Goal: Task Accomplishment & Management: Complete application form

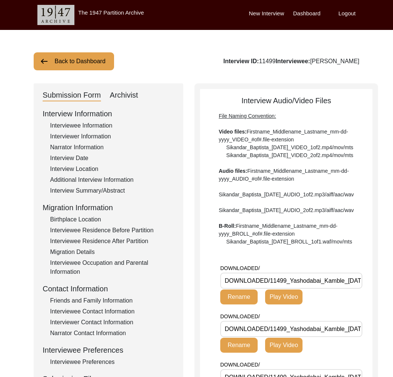
click at [113, 296] on div "Interview Information Interviewee Information Interviewer Information Narrator …" at bounding box center [109, 268] width 132 height 320
click at [110, 302] on div "Friends and Family Information" at bounding box center [112, 300] width 124 height 9
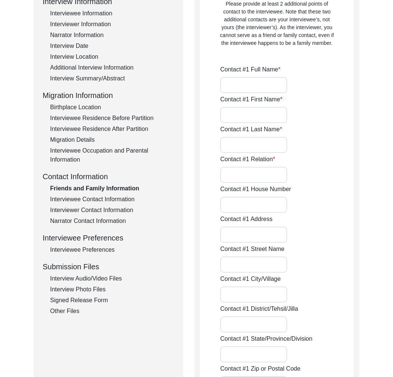
type input "[PERSON_NAME]"
type input "Son-in-law"
type input "[GEOGRAPHIC_DATA]"
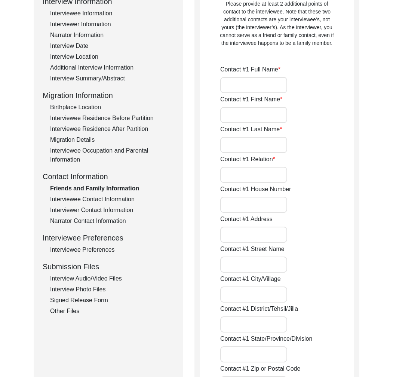
type input "9379540377"
type input "[EMAIL_ADDRESS][DOMAIN_NAME]"
type input "[PERSON_NAME]"
type input "Nutan"
type input "[PERSON_NAME]"
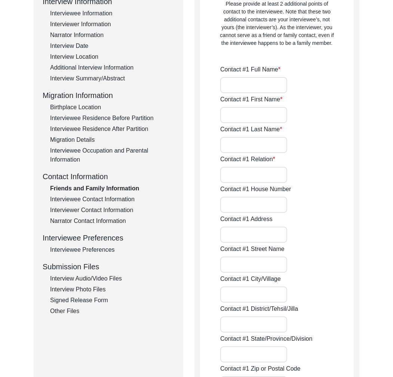
type input "Daughter"
type input "[GEOGRAPHIC_DATA]"
type input "8600836742"
type input "[EMAIL_ADDRESS][DOMAIN_NAME]"
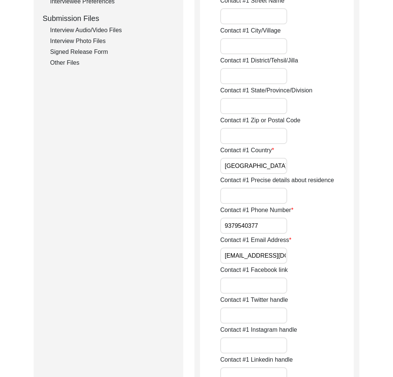
scroll to position [440, 0]
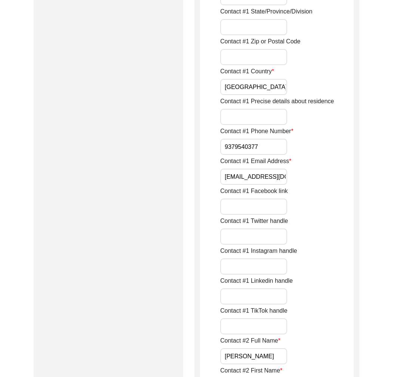
click at [260, 180] on input "[EMAIL_ADDRESS][DOMAIN_NAME]" at bounding box center [253, 177] width 67 height 16
click at [260, 180] on input "swwa.bidar@gmail.com" at bounding box center [253, 177] width 67 height 16
drag, startPoint x: 260, startPoint y: 180, endPoint x: 260, endPoint y: 177, distance: 3.8
click at [260, 180] on input "swwa.bidar@gmail.com" at bounding box center [253, 177] width 67 height 16
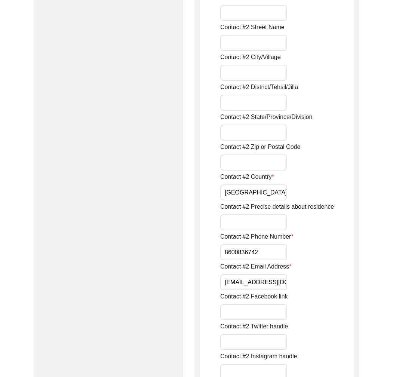
scroll to position [958, 0]
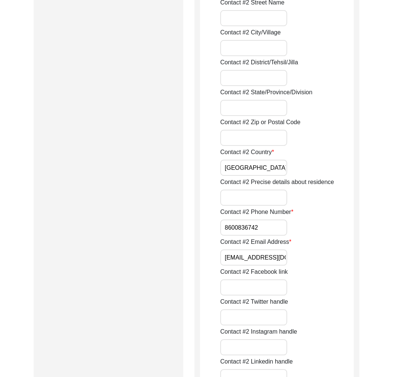
click at [268, 257] on input "jnutan99@gmail.com" at bounding box center [253, 258] width 67 height 16
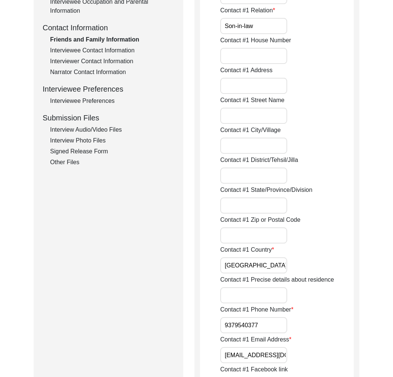
scroll to position [226, 0]
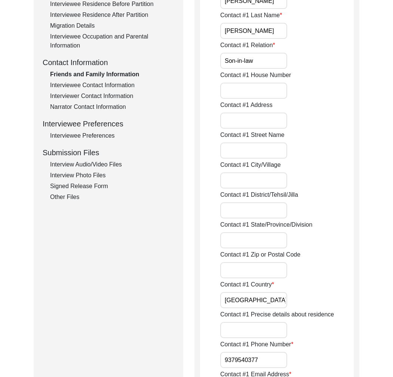
click at [119, 85] on div "Interviewee Contact Information" at bounding box center [112, 85] width 124 height 9
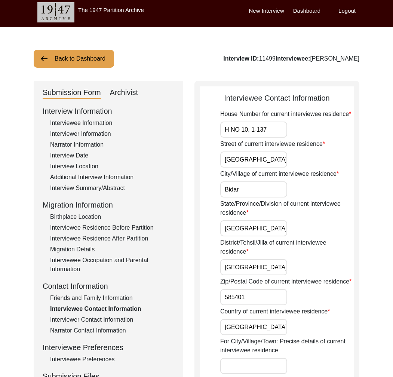
scroll to position [0, 0]
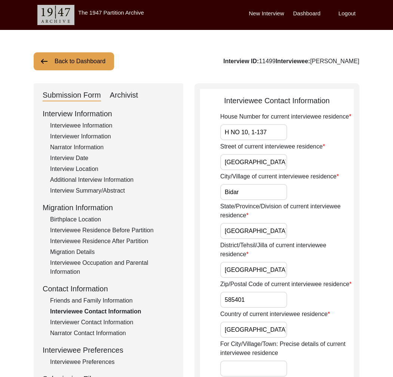
click at [330, 61] on div "Interview ID: 11499 Interviewee: Yashodabai Kamble" at bounding box center [291, 61] width 136 height 9
copy div "Yashodabai"
drag, startPoint x: 360, startPoint y: 63, endPoint x: 364, endPoint y: 67, distance: 5.6
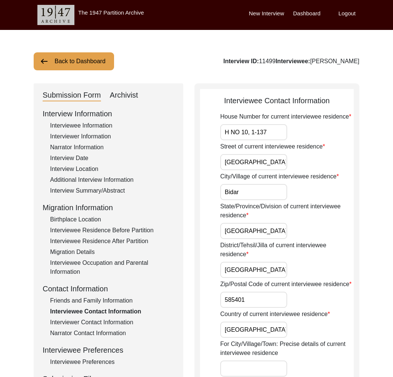
drag, startPoint x: 363, startPoint y: 62, endPoint x: 308, endPoint y: 62, distance: 55.4
copy div "Yashodabai Kamble"
drag, startPoint x: 92, startPoint y: 55, endPoint x: 98, endPoint y: 58, distance: 5.7
click at [93, 55] on button "Back to Dashboard" at bounding box center [74, 61] width 80 height 18
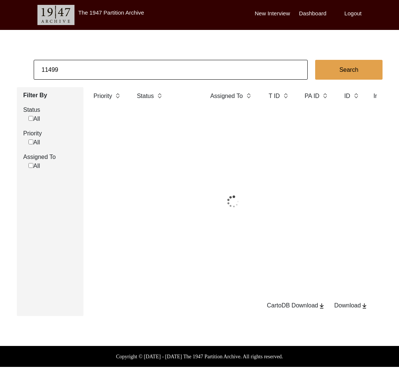
click at [103, 63] on input "11499" at bounding box center [171, 70] width 274 height 20
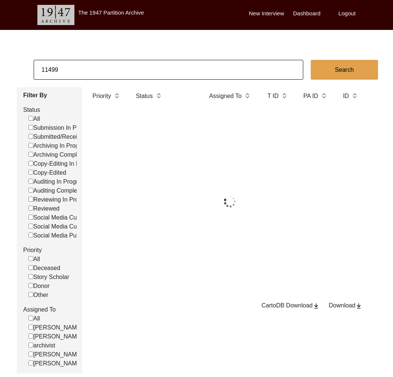
click at [103, 63] on input "11499" at bounding box center [169, 70] width 270 height 20
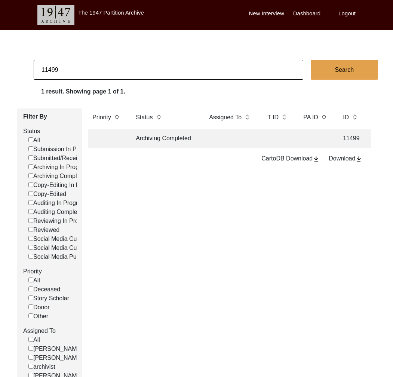
paste input "5931"
type input "5931"
checkbox input "false"
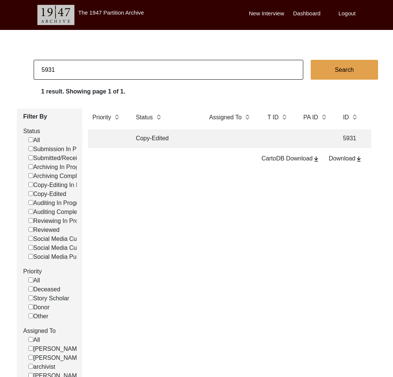
click at [119, 134] on td at bounding box center [106, 138] width 37 height 19
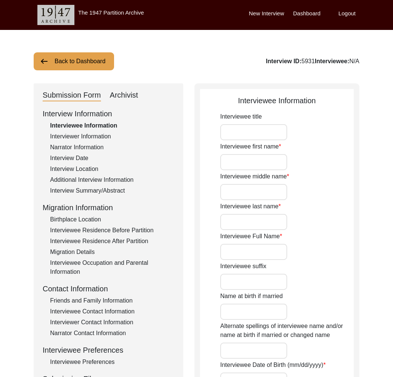
type input "Mr."
type input "Nipun"
type input "Kumar"
type input "Sengupta"
type input "Nipun Kumar Sengupta"
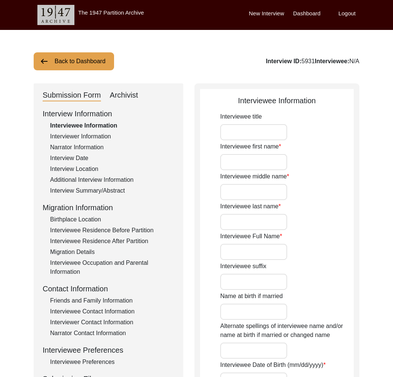
type input "8/6/1947"
type input "70"
type input "Hinduism"
type input "no"
type input "Bengali"
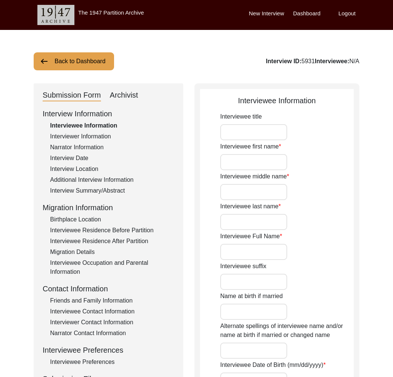
type input "Male"
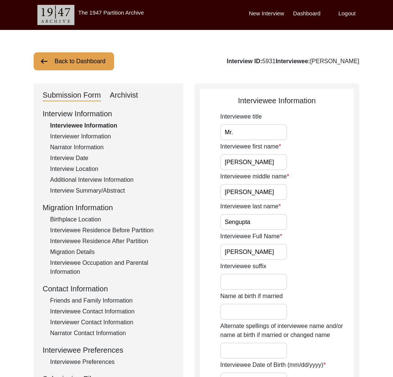
click at [126, 94] on div "Archivist" at bounding box center [124, 95] width 28 height 12
select select "Copy-Edited"
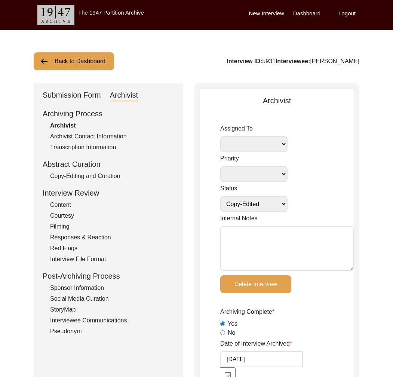
click at [85, 129] on div "Archivist" at bounding box center [112, 125] width 124 height 9
click at [85, 132] on div "Archivist Contact Information" at bounding box center [112, 136] width 124 height 9
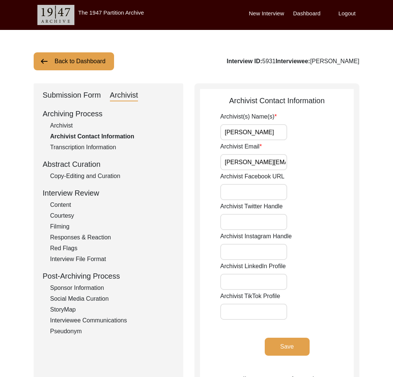
click at [354, 14] on label "Logout" at bounding box center [347, 13] width 17 height 9
